Goal: Obtain resource: Download file/media

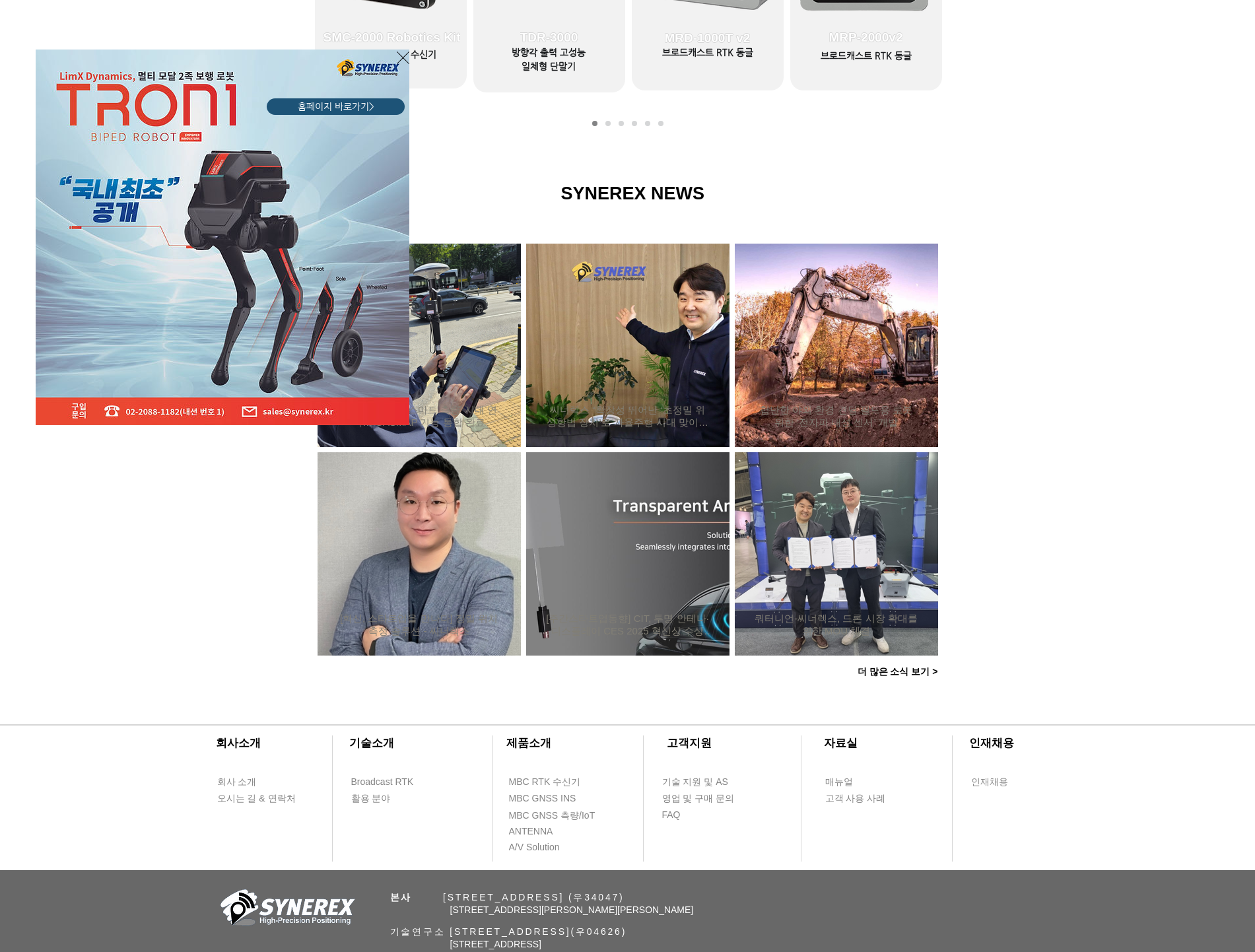
click at [404, 59] on icon "사이트로 돌아가기" at bounding box center [403, 58] width 12 height 17
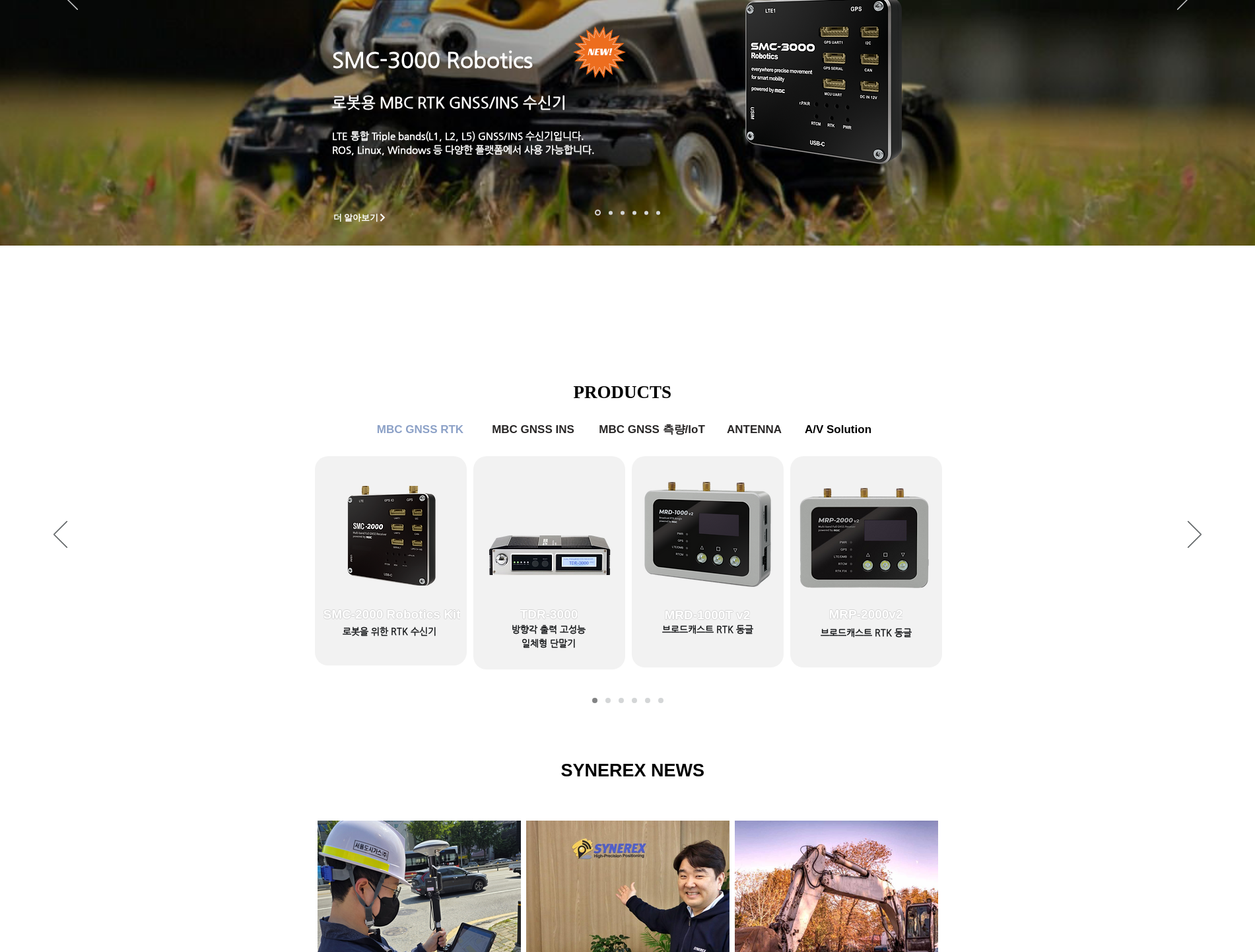
scroll to position [248, 0]
click at [365, 588] on span "SMC-2000 Robotics Kit" at bounding box center [392, 615] width 152 height 92
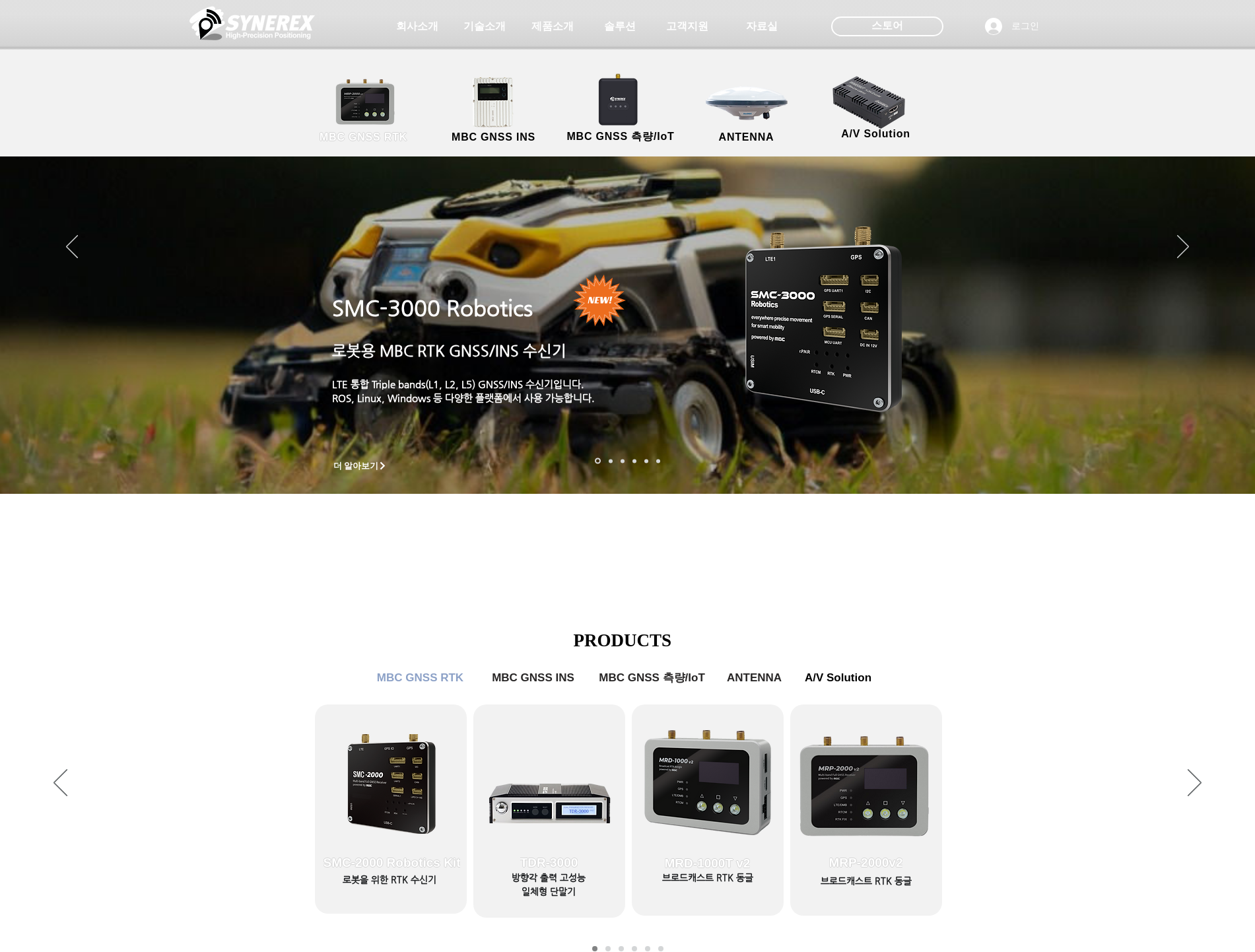
click at [395, 105] on link "MBC GNSS RTK" at bounding box center [364, 111] width 119 height 69
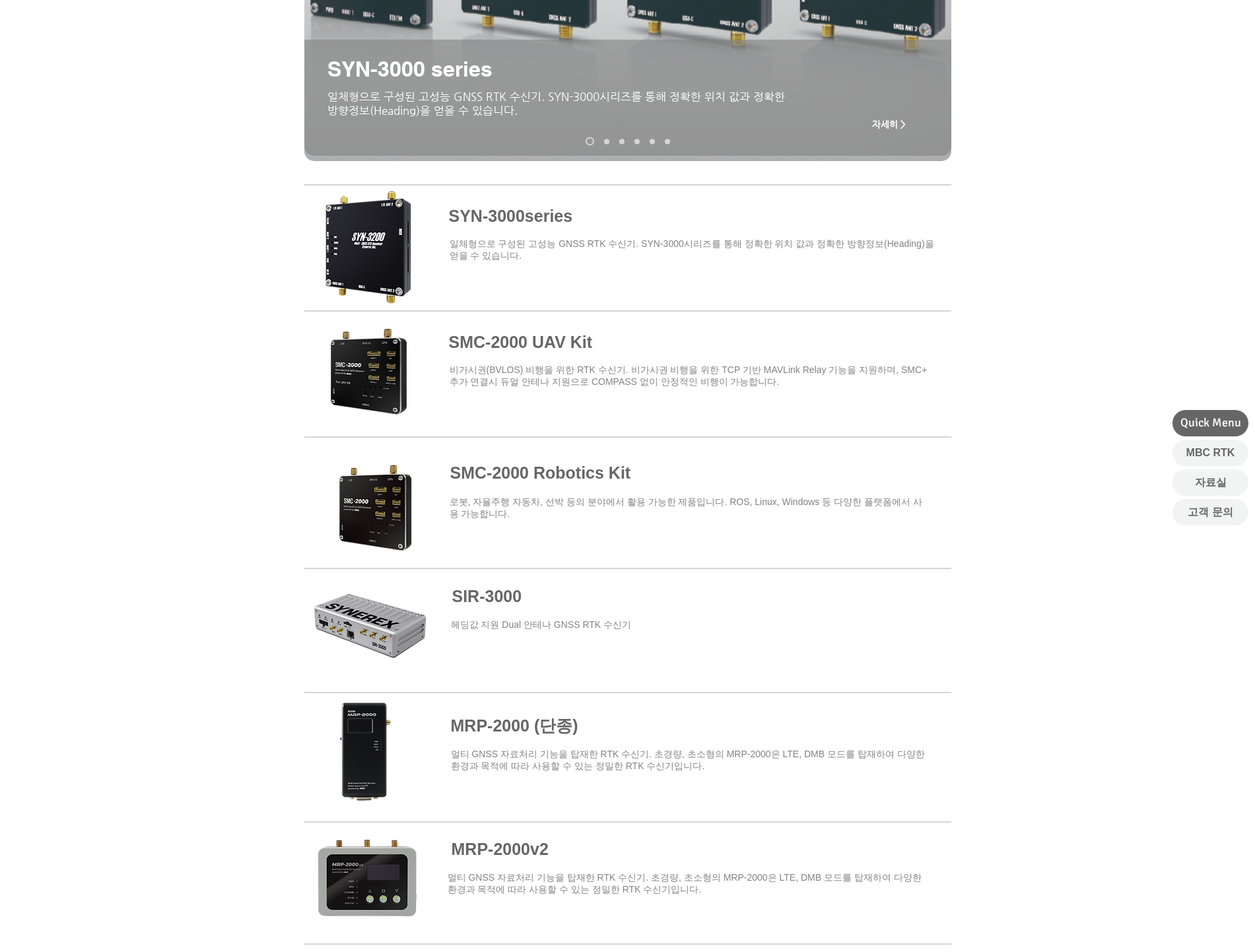
scroll to position [413, 0]
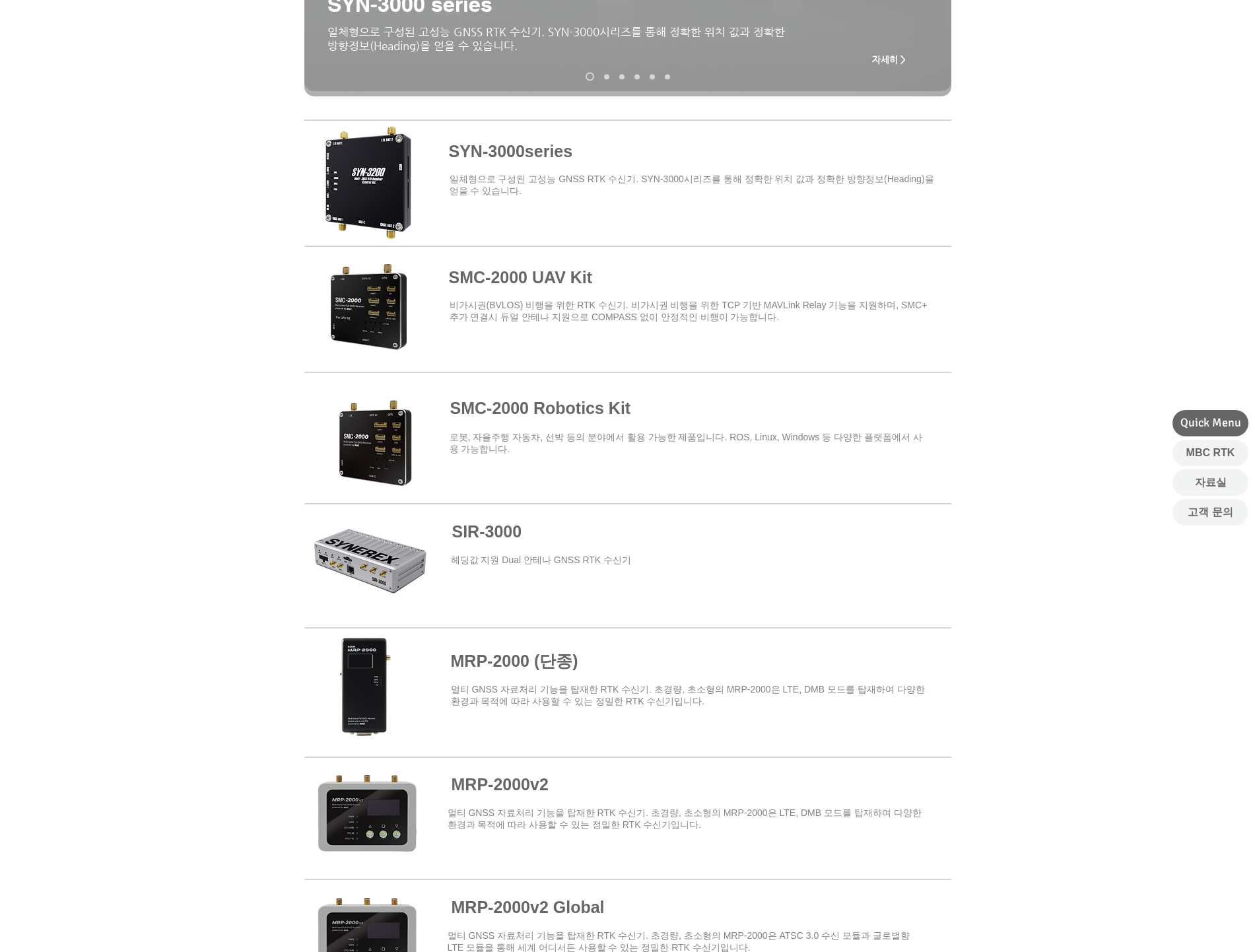
click at [374, 286] on span at bounding box center [628, 306] width 647 height 115
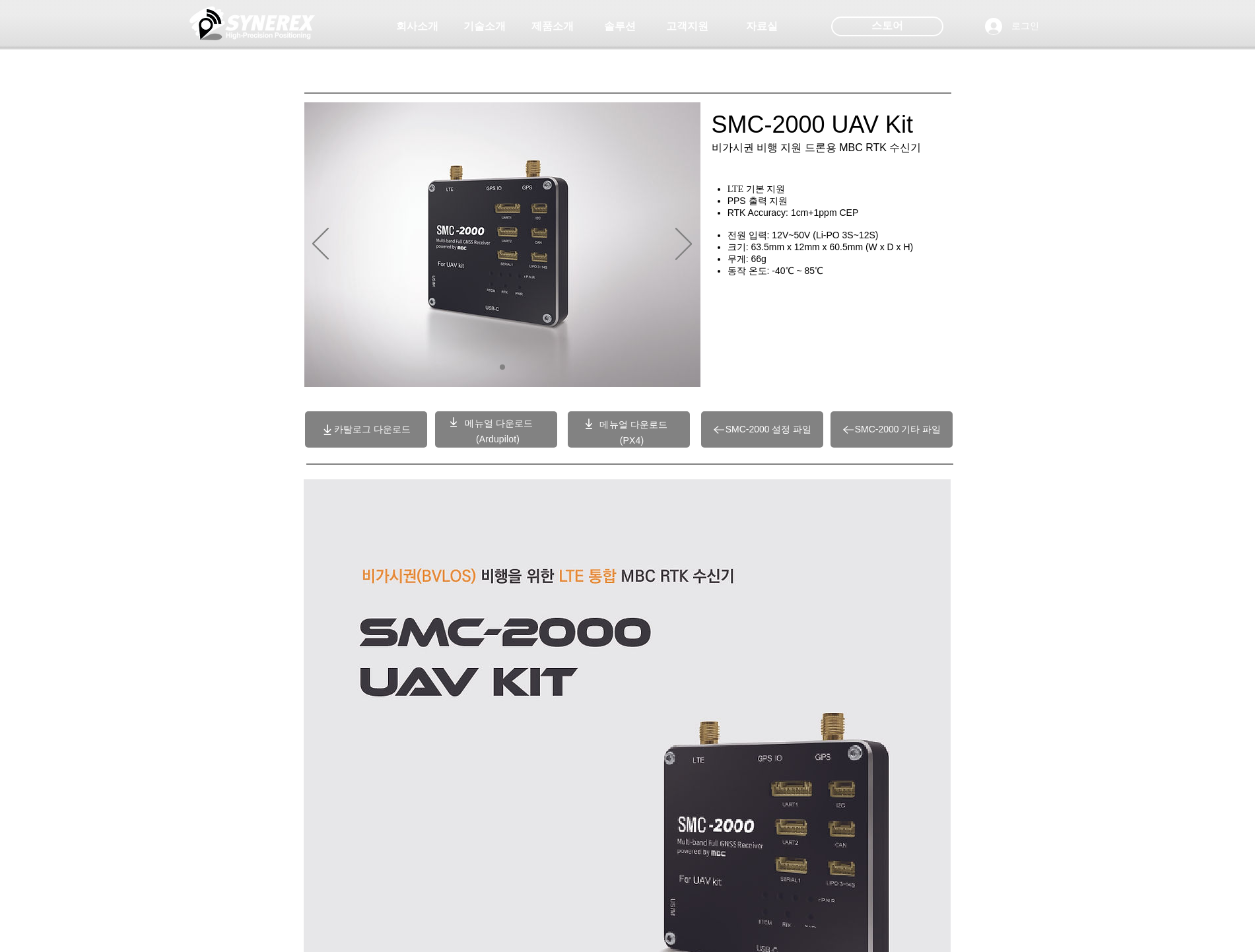
click at [395, 434] on span "카탈로그 다운로드" at bounding box center [372, 430] width 76 height 12
